Goal: Transaction & Acquisition: Obtain resource

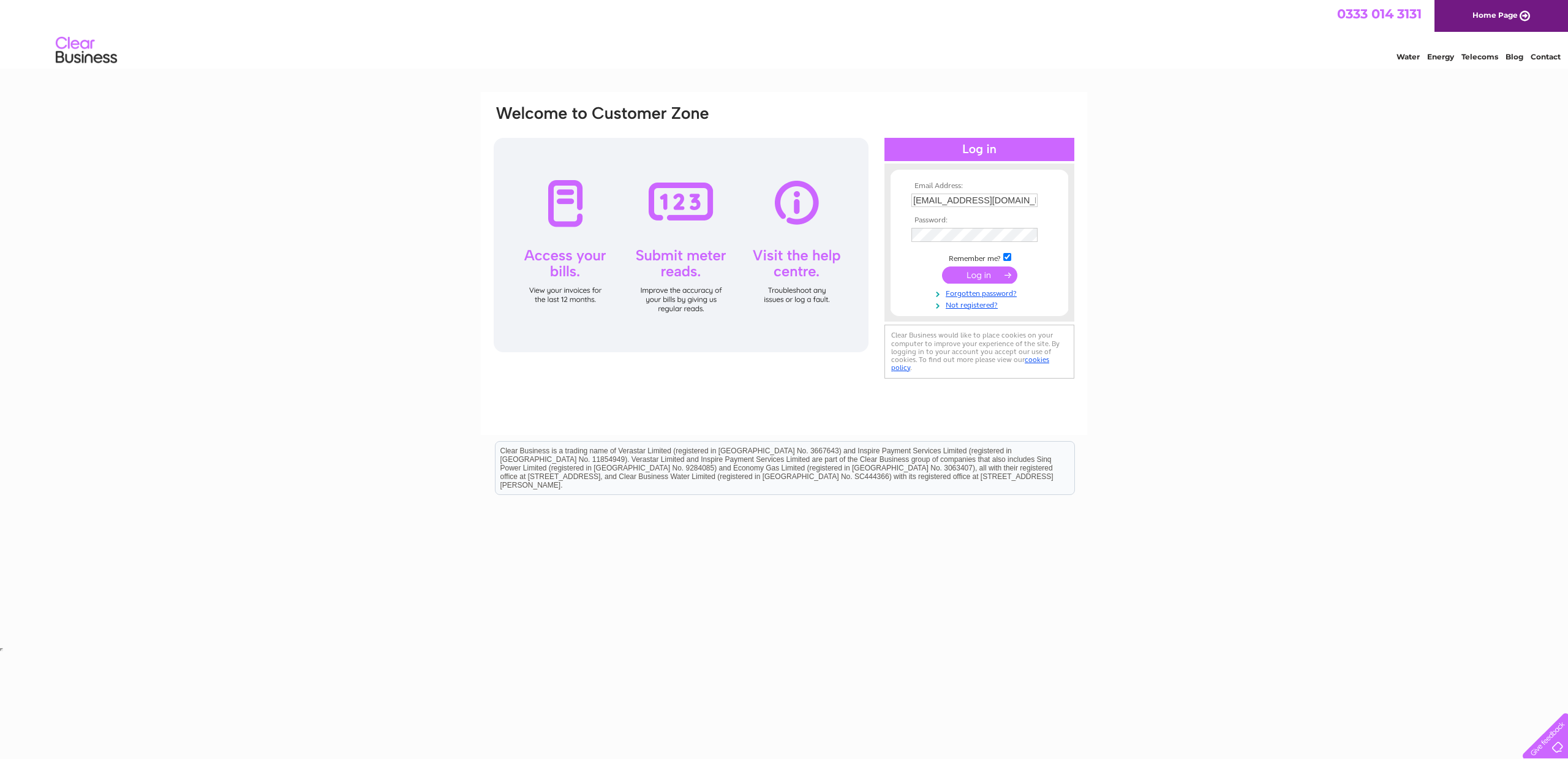
click at [981, 278] on input "submit" at bounding box center [979, 275] width 75 height 17
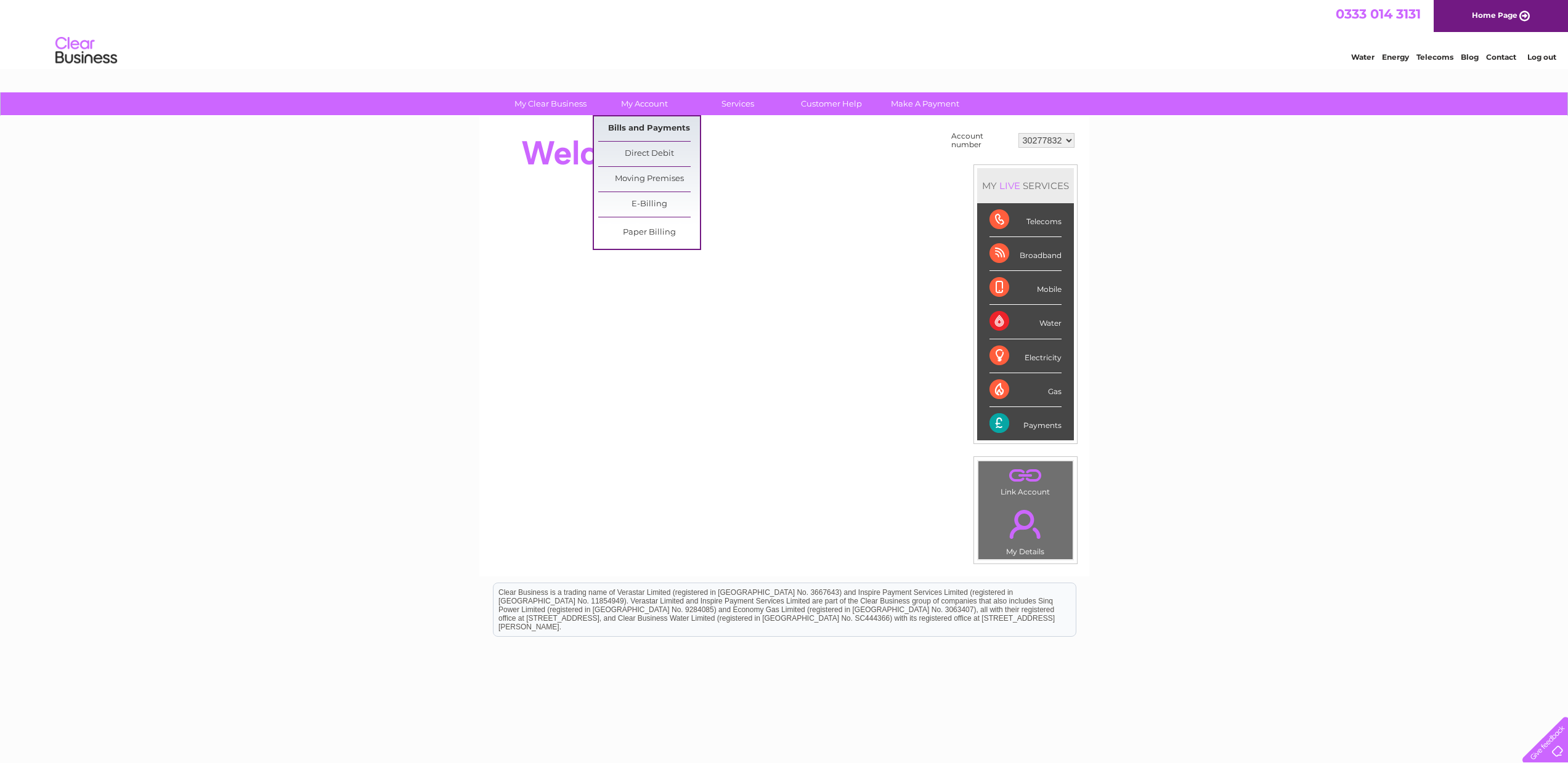
click at [668, 133] on link "Bills and Payments" at bounding box center [649, 129] width 102 height 25
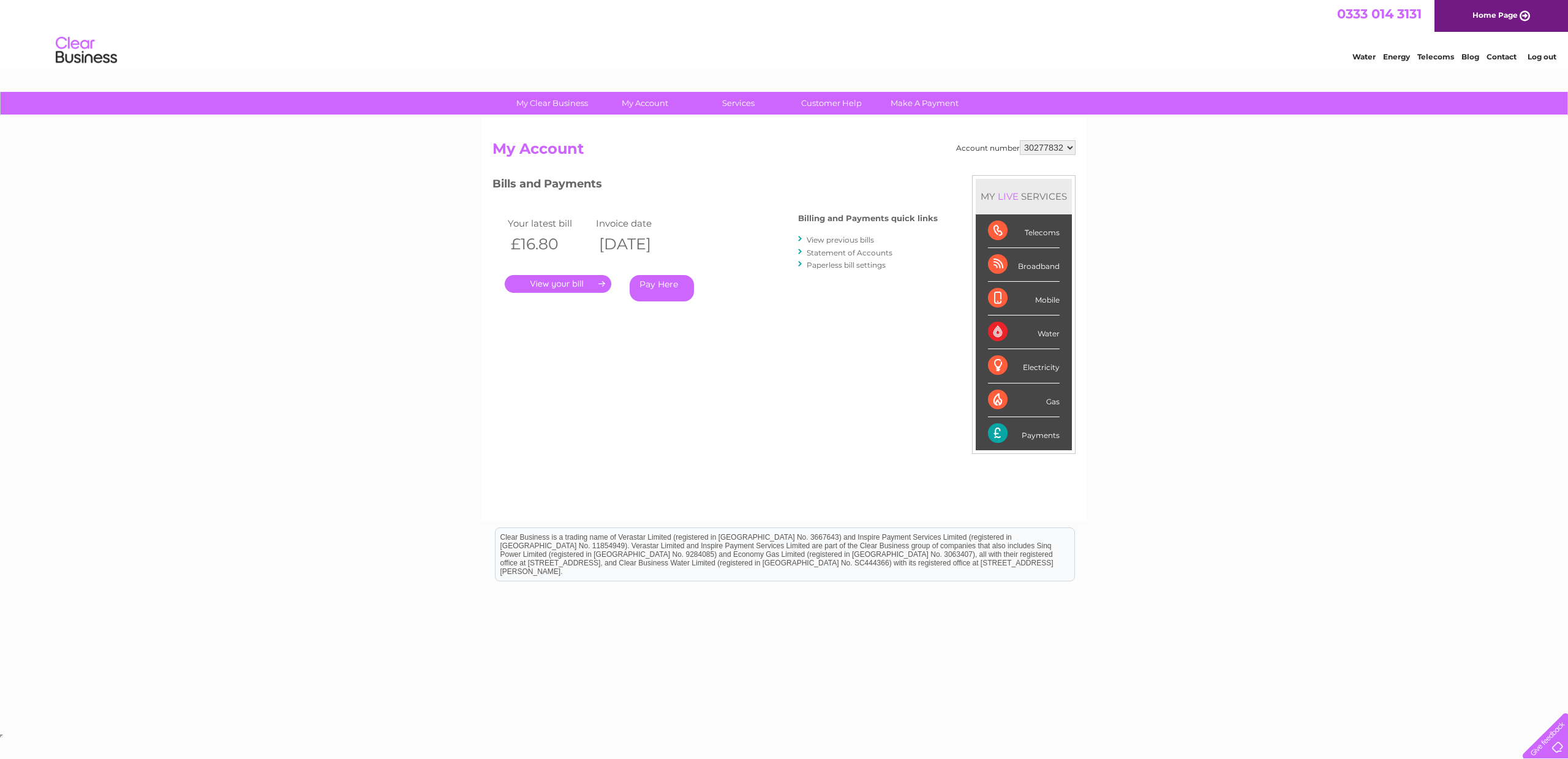
click at [585, 288] on link "." at bounding box center [558, 284] width 107 height 18
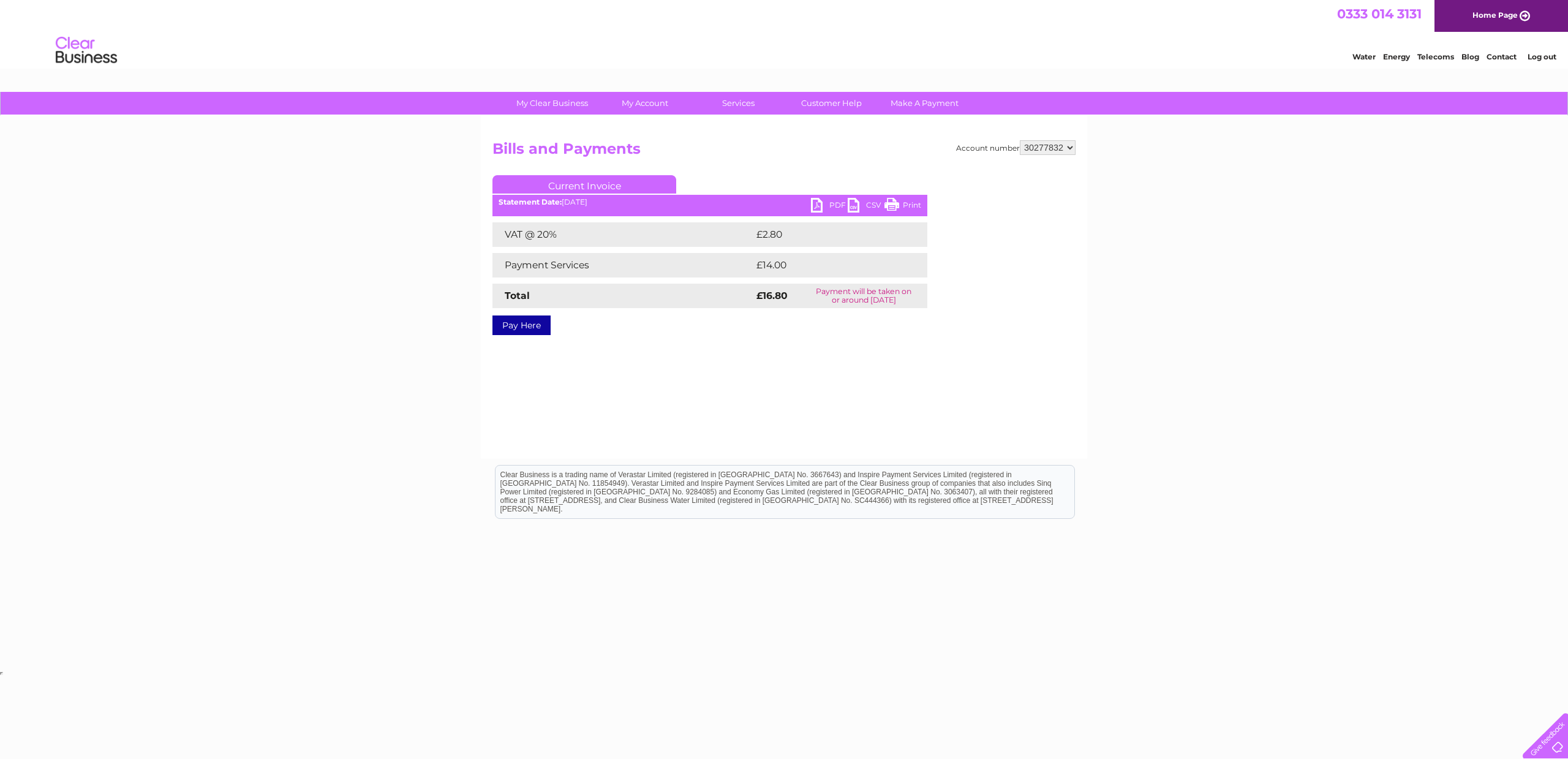
click at [829, 206] on link "PDF" at bounding box center [829, 207] width 37 height 18
select select "30280346"
click option "30280346" at bounding box center [0, 0] width 0 height 0
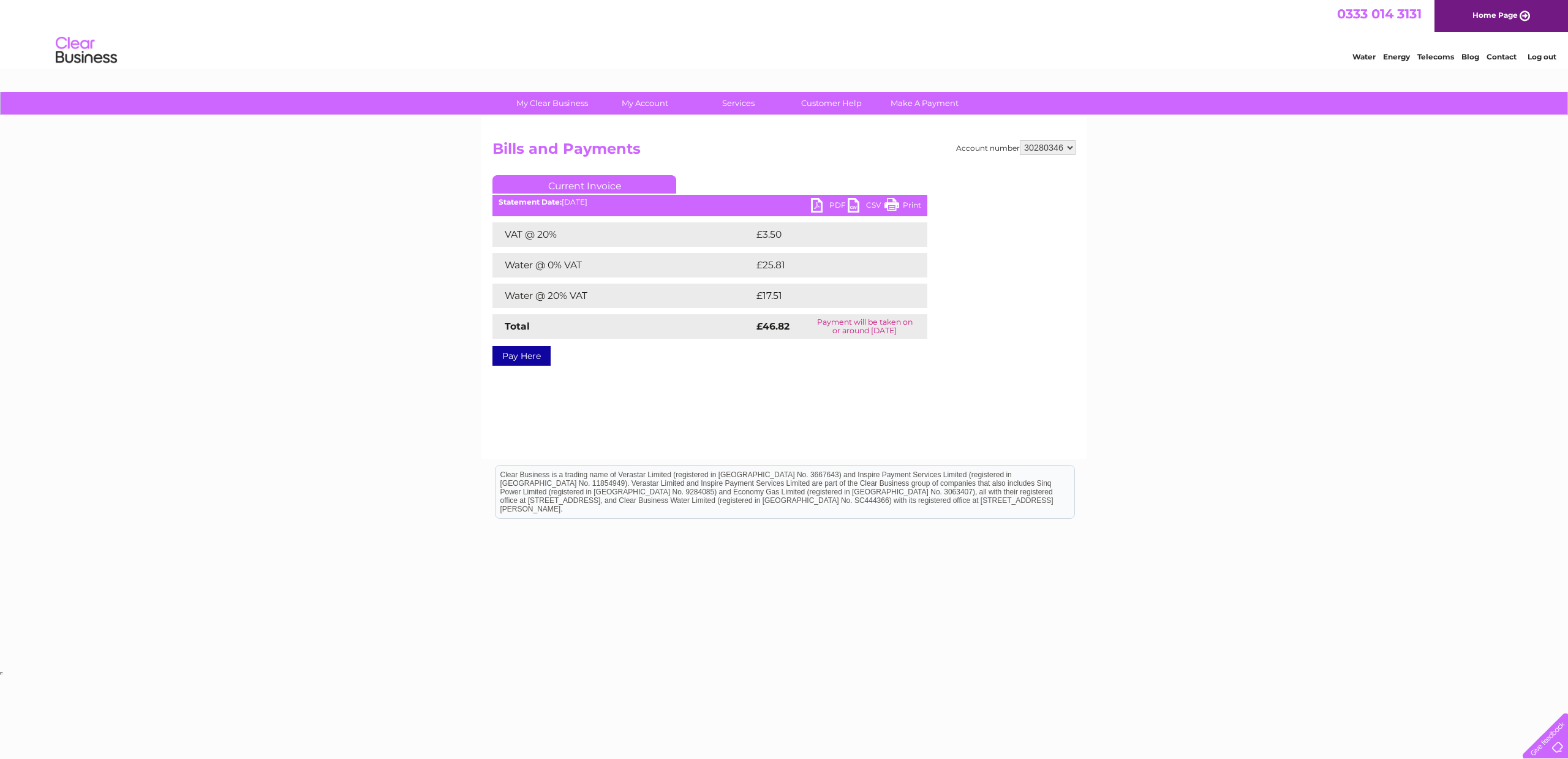
click at [839, 205] on link "PDF" at bounding box center [829, 207] width 37 height 18
